Goal: Find specific page/section: Find specific page/section

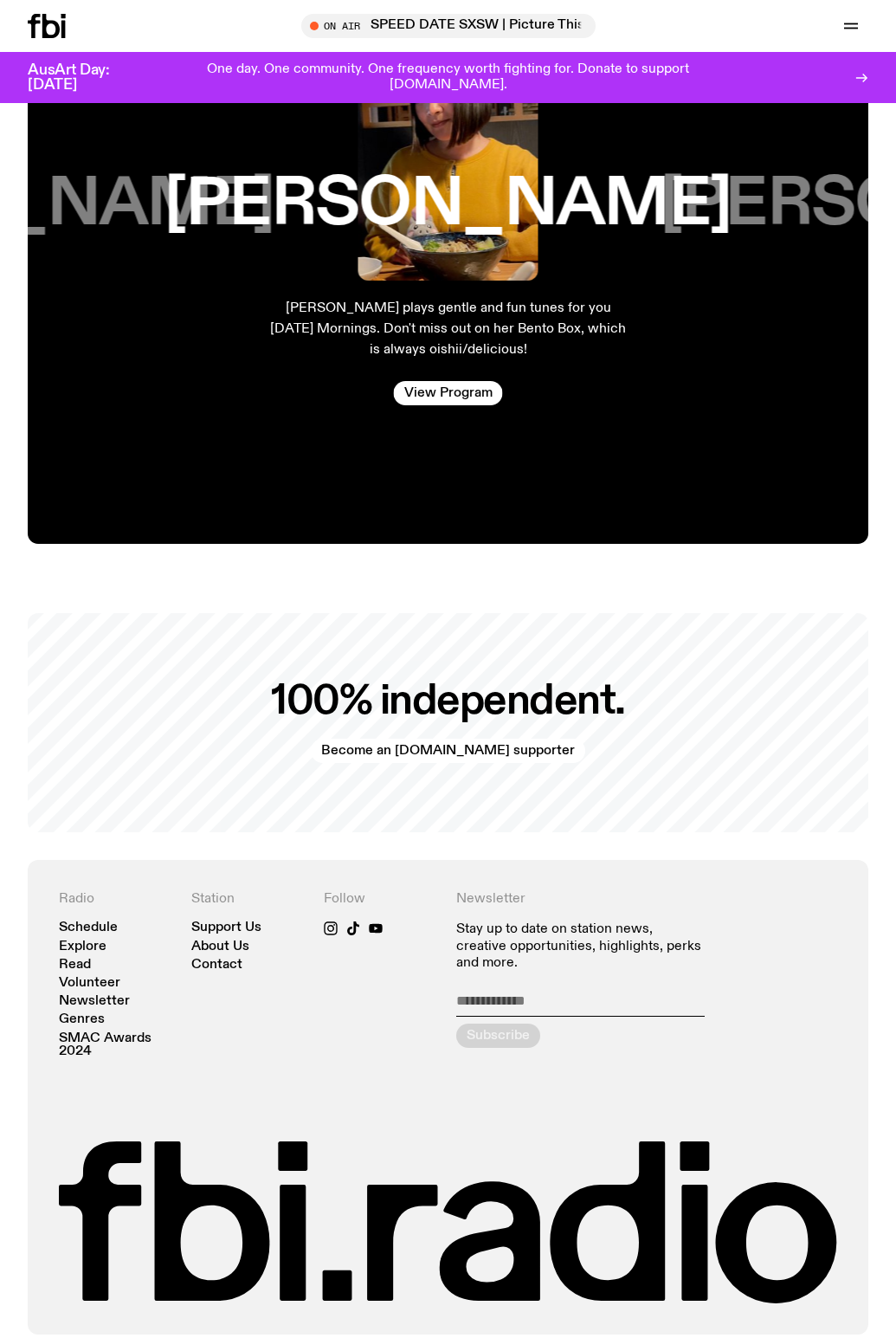
scroll to position [2633, 0]
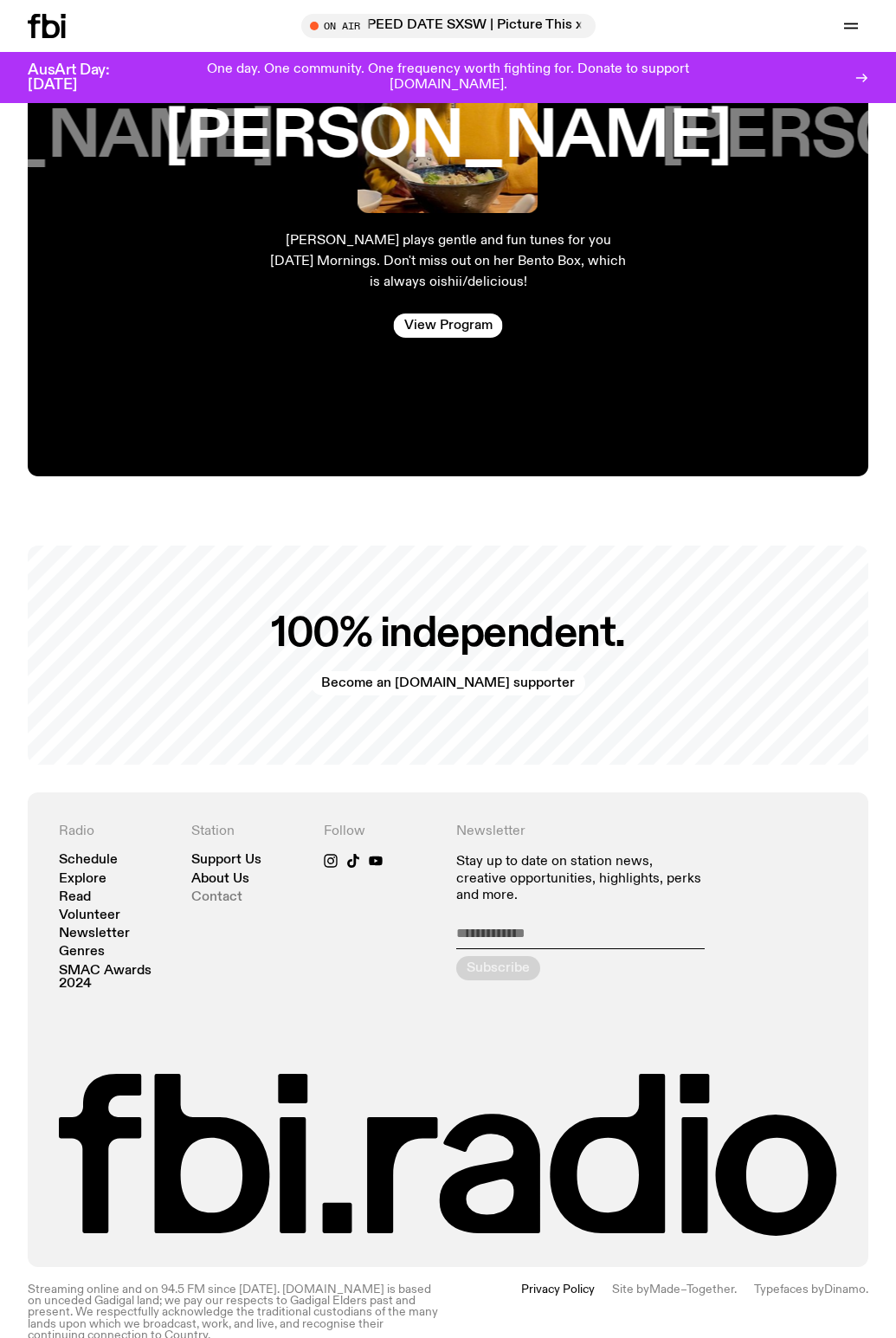
click at [210, 891] on link "Contact" at bounding box center [217, 898] width 51 height 13
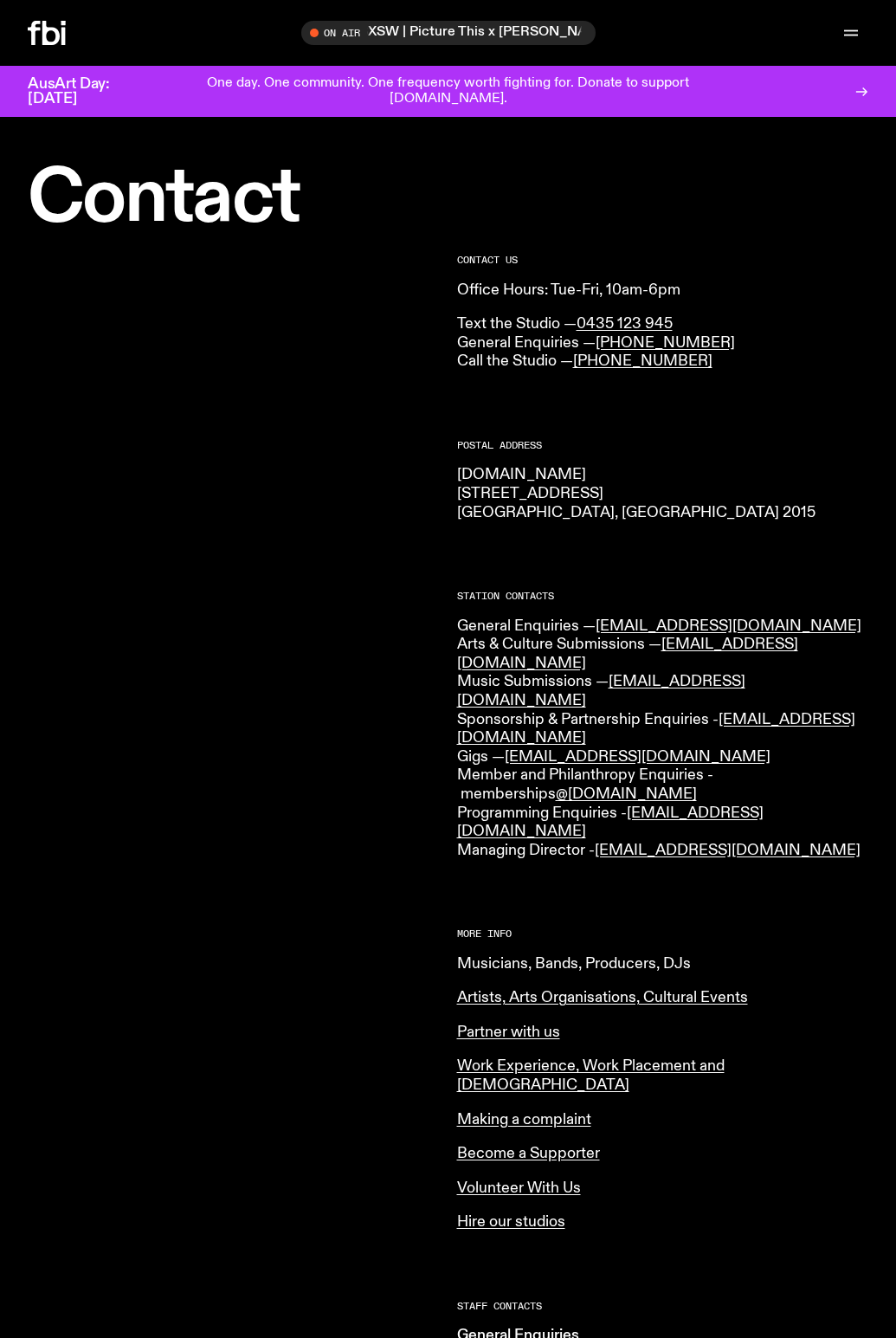
click at [551, 956] on link "Musicians, Bands, Producers, DJs" at bounding box center [574, 963] width 234 height 16
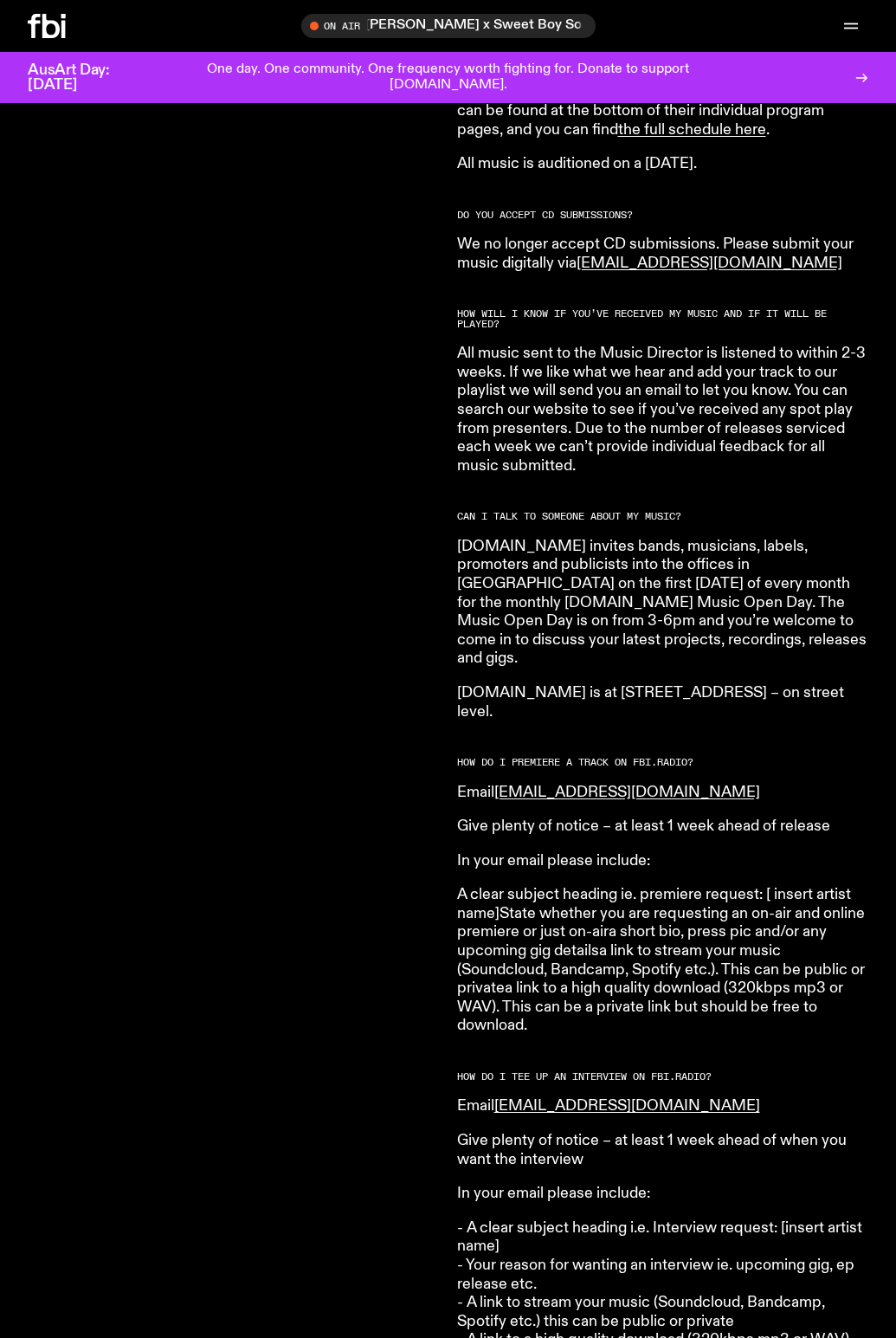
scroll to position [1466, 0]
